Goal: Information Seeking & Learning: Learn about a topic

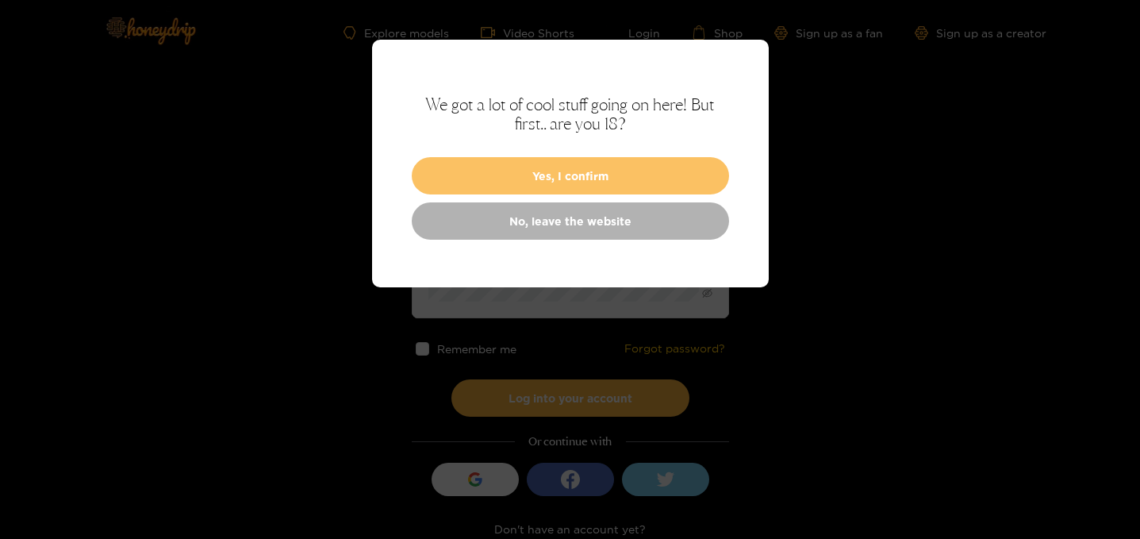
click at [563, 177] on button "Yes, I confirm" at bounding box center [570, 175] width 317 height 37
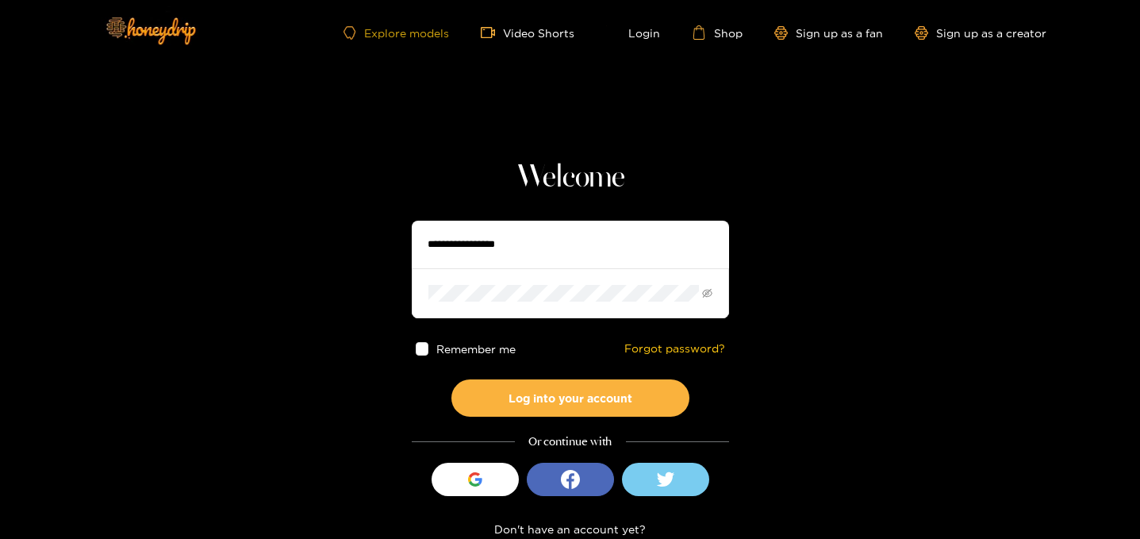
click at [421, 35] on link "Explore models" at bounding box center [395, 32] width 105 height 13
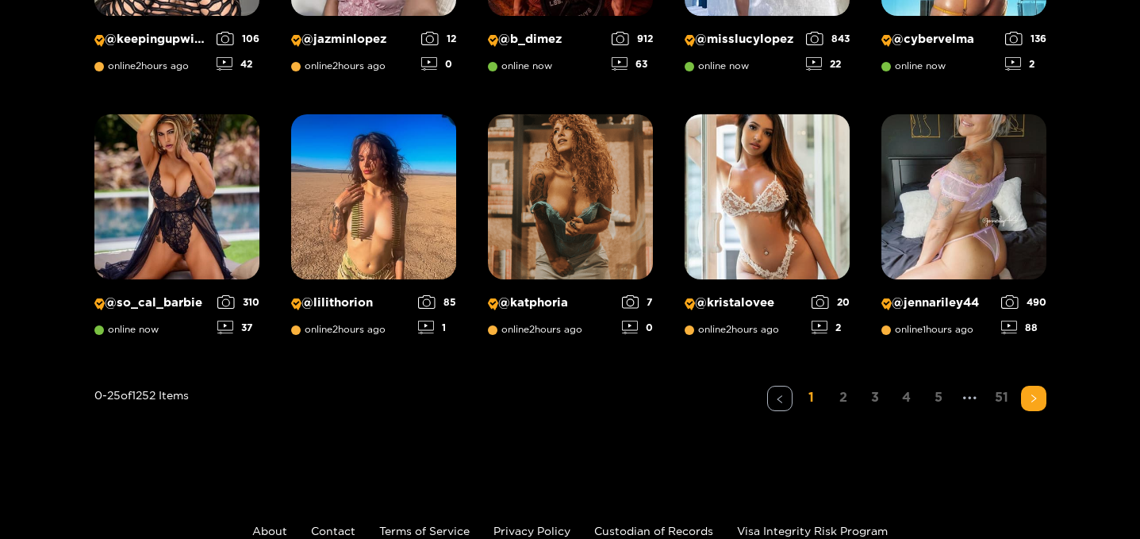
scroll to position [1260, 0]
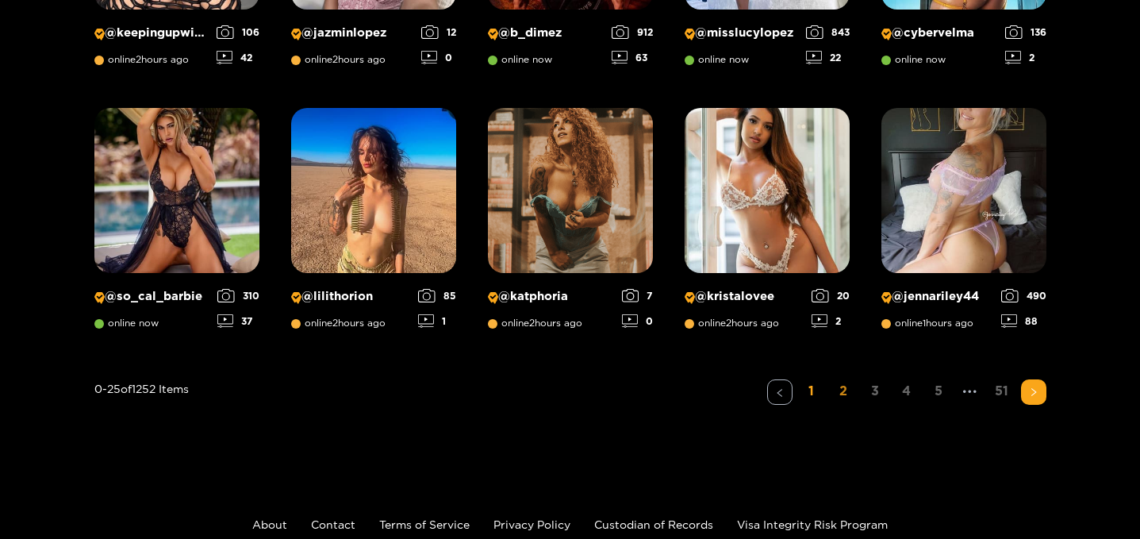
click at [843, 392] on link "2" at bounding box center [842, 390] width 25 height 23
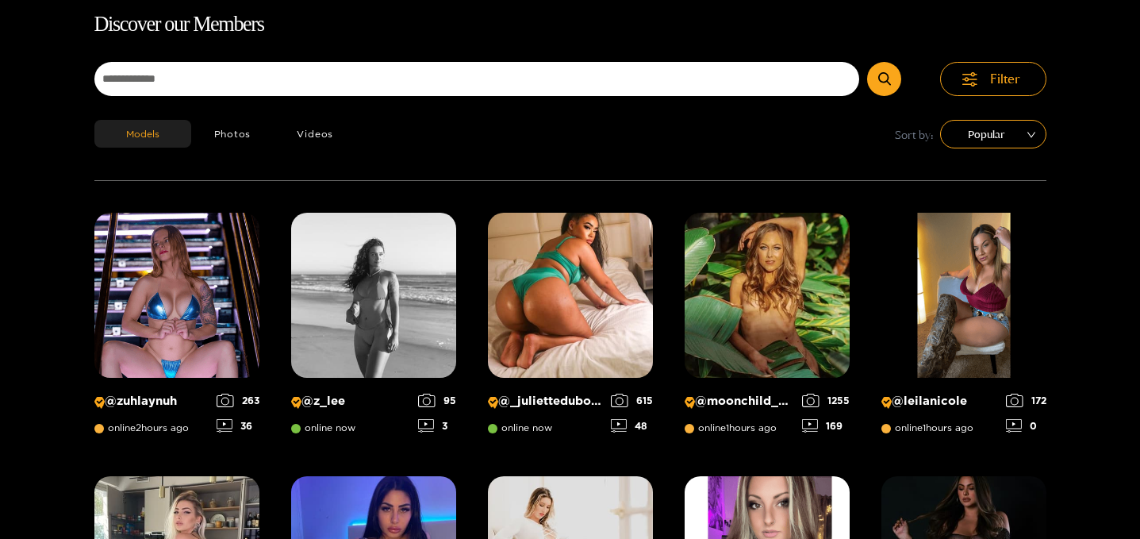
scroll to position [102, 0]
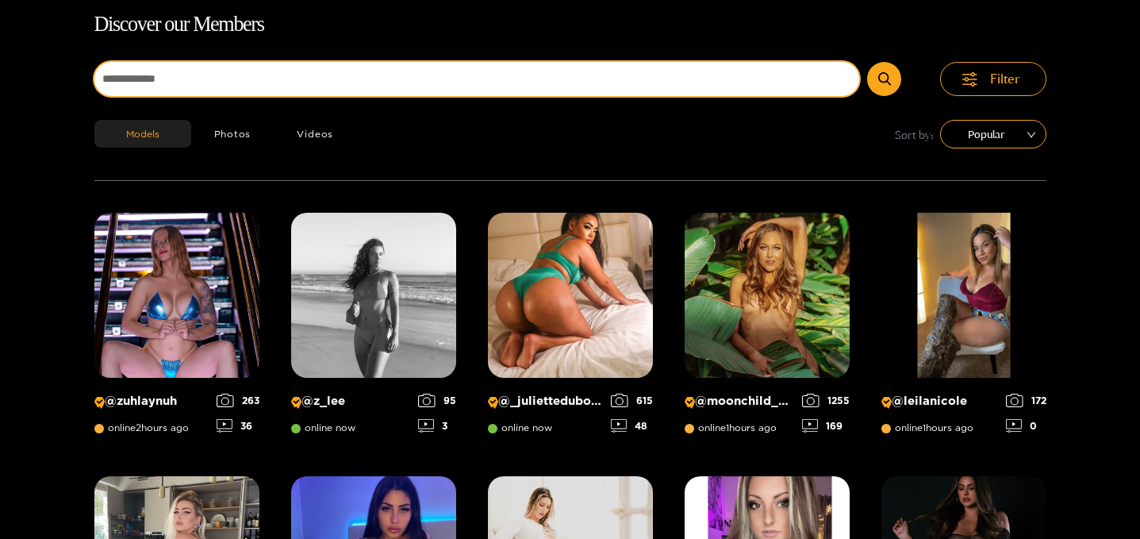
click at [568, 77] on input at bounding box center [476, 79] width 765 height 34
type input "********"
click at [867, 62] on button "submit" at bounding box center [884, 79] width 34 height 34
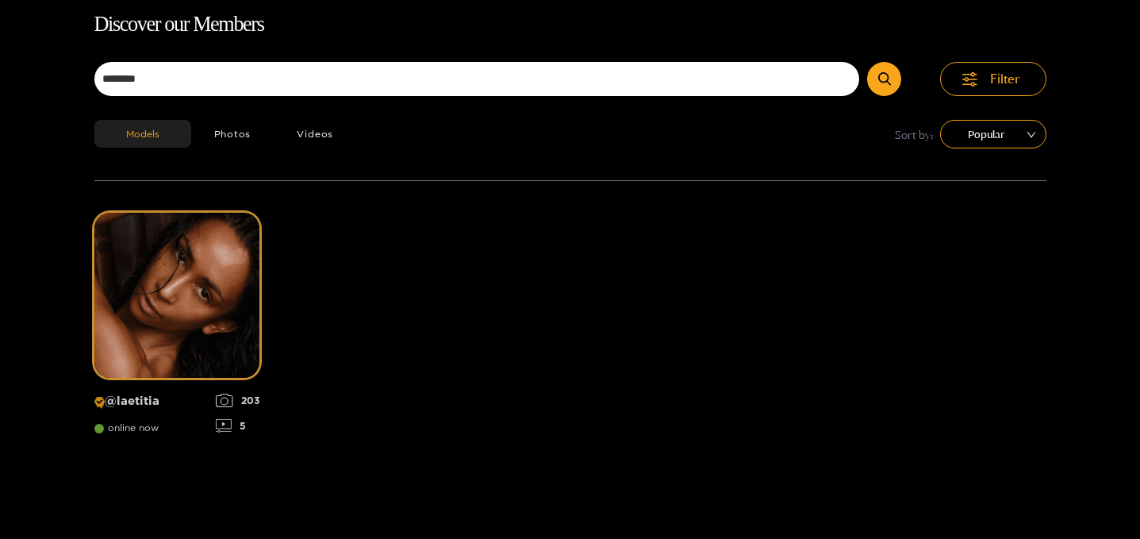
click at [198, 311] on img at bounding box center [176, 295] width 165 height 165
